Goal: Find specific page/section: Find specific page/section

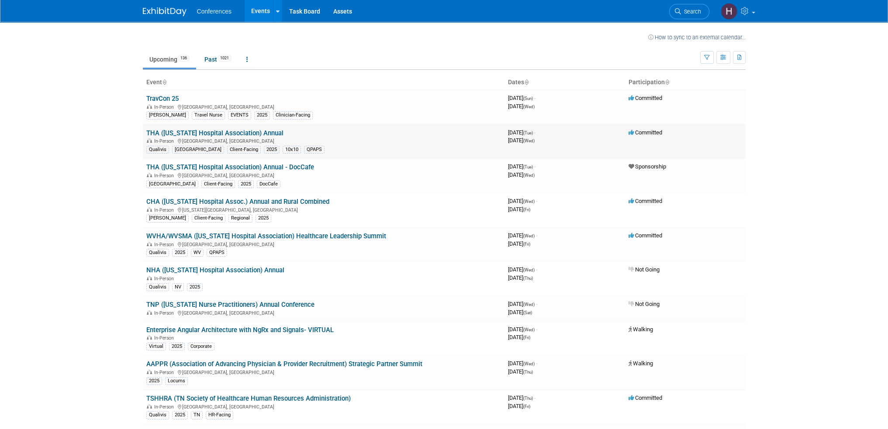
click at [201, 130] on link "THA ([US_STATE] Hospital Association) Annual" at bounding box center [214, 133] width 137 height 8
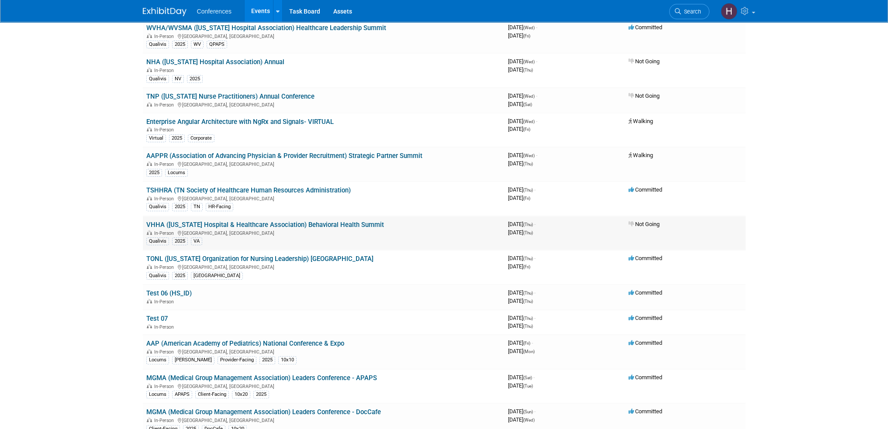
scroll to position [218, 0]
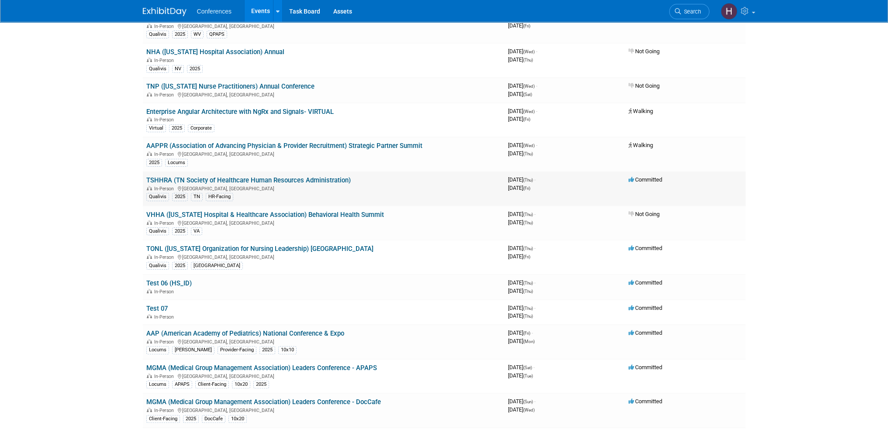
click at [234, 178] on link "TSHHRA (TN Society of Healthcare Human Resources Administration)" at bounding box center [248, 180] width 204 height 8
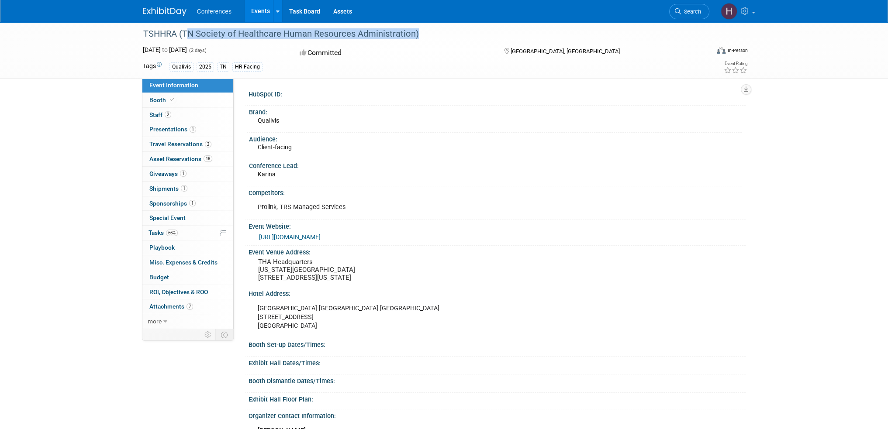
drag, startPoint x: 412, startPoint y: 34, endPoint x: 183, endPoint y: 33, distance: 228.8
click at [183, 33] on div "TSHHRA (TN Society of Healthcare Human Resources Administration)" at bounding box center [418, 34] width 556 height 16
copy div "TN Society of Healthcare Human Resources Administration"
